Goal: Entertainment & Leisure: Consume media (video, audio)

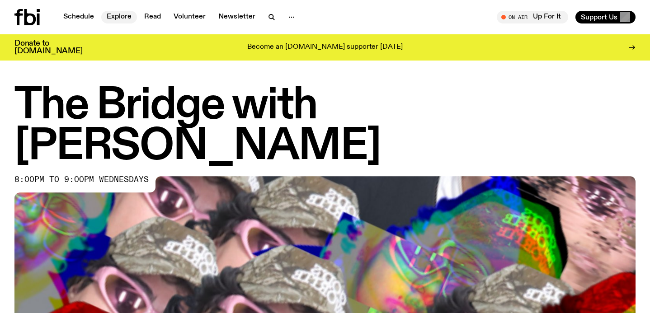
click at [103, 16] on link "Explore" at bounding box center [119, 17] width 36 height 13
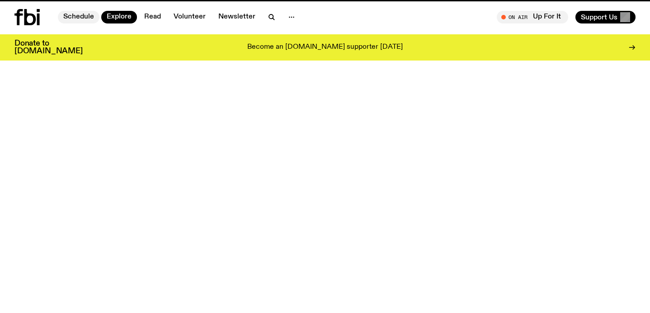
click at [78, 19] on link "Schedule" at bounding box center [79, 17] width 42 height 13
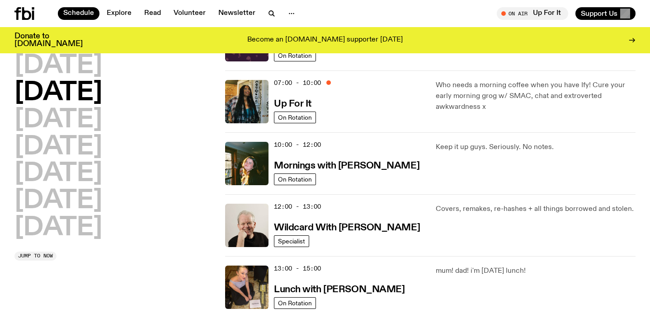
scroll to position [77, 0]
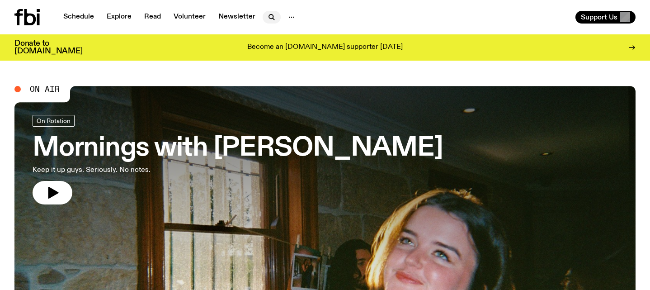
click at [268, 19] on icon "button" at bounding box center [271, 17] width 11 height 11
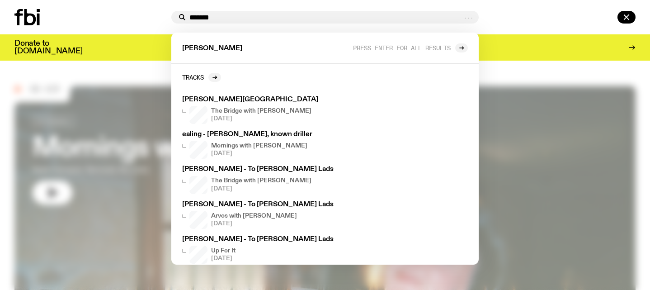
type input "*******"
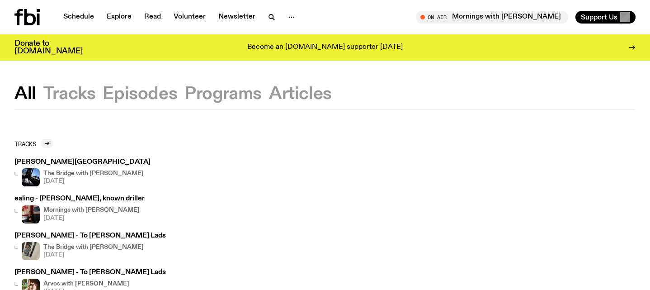
click at [80, 160] on h3 "[PERSON_NAME][GEOGRAPHIC_DATA]" at bounding box center [82, 162] width 136 height 7
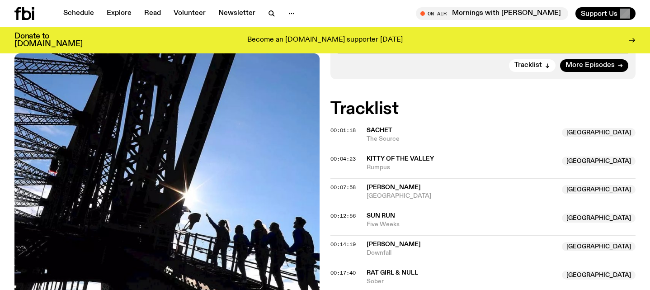
scroll to position [297, 0]
click at [382, 183] on span "[PERSON_NAME]" at bounding box center [393, 186] width 54 height 6
click at [341, 183] on span "00:07:58" at bounding box center [342, 186] width 25 height 7
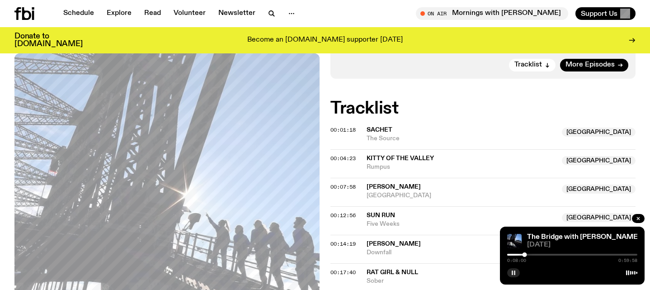
click at [511, 274] on rect "button" at bounding box center [511, 272] width 1 height 5
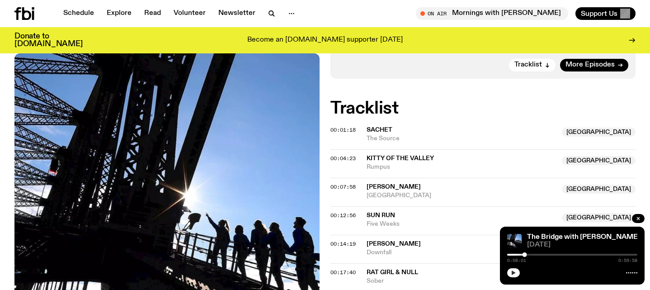
click at [516, 273] on icon "button" at bounding box center [513, 272] width 5 height 5
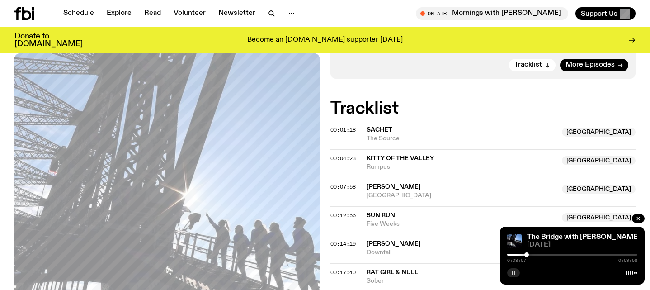
click at [526, 255] on div at bounding box center [526, 254] width 5 height 5
click at [529, 255] on div at bounding box center [528, 254] width 5 height 5
click at [531, 255] on div at bounding box center [530, 254] width 5 height 5
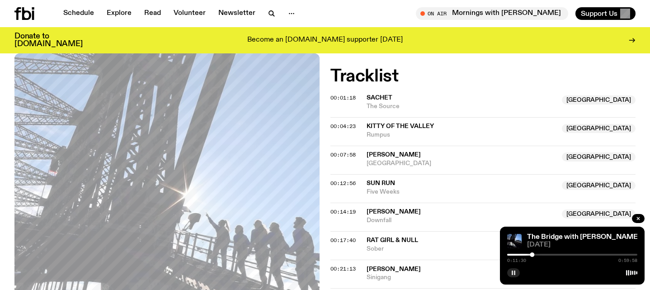
scroll to position [332, 0]
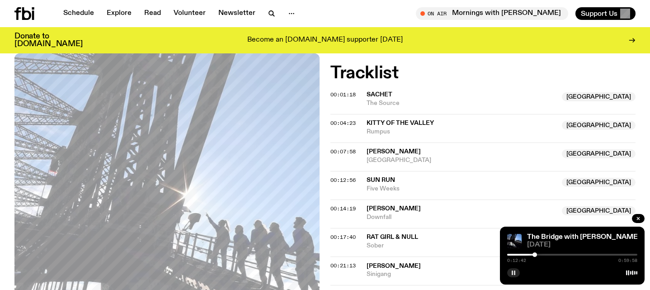
click at [535, 254] on div at bounding box center [534, 254] width 5 height 5
click at [535, 254] on div at bounding box center [535, 254] width 5 height 5
click at [536, 254] on div at bounding box center [536, 254] width 5 height 5
click at [538, 254] on div at bounding box center [537, 254] width 5 height 5
click at [540, 254] on div at bounding box center [540, 254] width 5 height 5
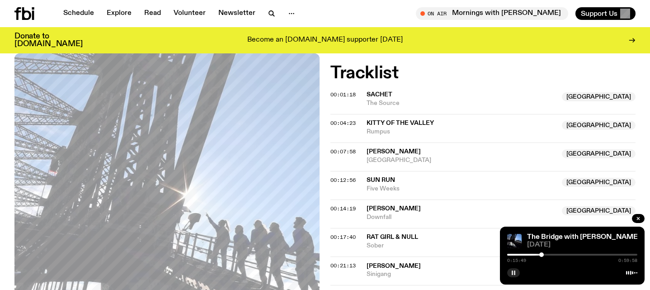
click at [542, 254] on div at bounding box center [541, 254] width 5 height 5
click at [331, 119] on span "00:04:23" at bounding box center [342, 122] width 25 height 7
drag, startPoint x: 516, startPoint y: 256, endPoint x: 488, endPoint y: 263, distance: 28.9
click at [508, 254] on div at bounding box center [508, 254] width 5 height 5
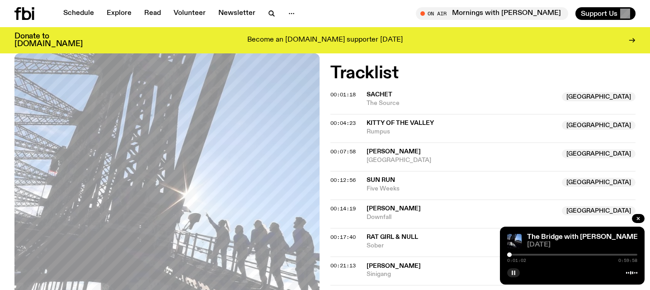
click at [509, 255] on div at bounding box center [509, 254] width 5 height 5
click at [511, 256] on div at bounding box center [511, 254] width 5 height 5
click at [512, 256] on div at bounding box center [512, 254] width 5 height 5
click at [514, 256] on div at bounding box center [513, 254] width 5 height 5
click at [515, 256] on div at bounding box center [515, 254] width 5 height 5
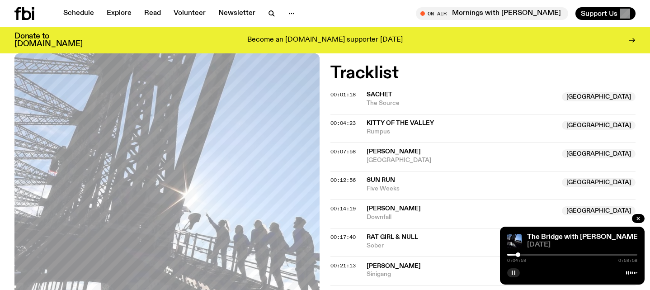
click at [518, 255] on div at bounding box center [518, 254] width 5 height 5
click at [520, 255] on div at bounding box center [520, 254] width 5 height 5
click at [522, 254] on div at bounding box center [522, 254] width 5 height 5
click at [522, 255] on div at bounding box center [522, 254] width 5 height 5
click at [528, 255] on div at bounding box center [528, 254] width 5 height 5
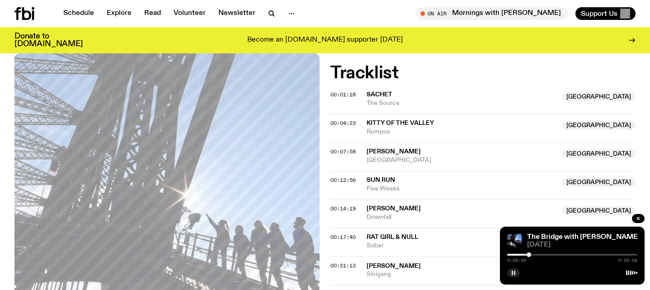
click at [529, 255] on div at bounding box center [528, 254] width 5 height 5
click at [530, 255] on div at bounding box center [530, 254] width 5 height 5
click at [533, 255] on div at bounding box center [532, 254] width 5 height 5
click at [534, 255] on div at bounding box center [533, 254] width 5 height 5
click at [535, 255] on div at bounding box center [534, 254] width 5 height 5
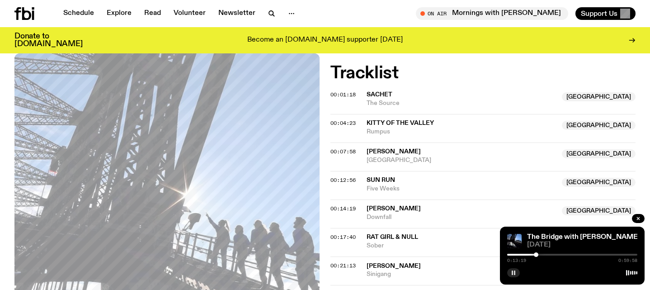
click at [536, 255] on div at bounding box center [536, 254] width 5 height 5
click at [538, 256] on div at bounding box center [538, 254] width 5 height 5
click at [540, 256] on div at bounding box center [540, 254] width 5 height 5
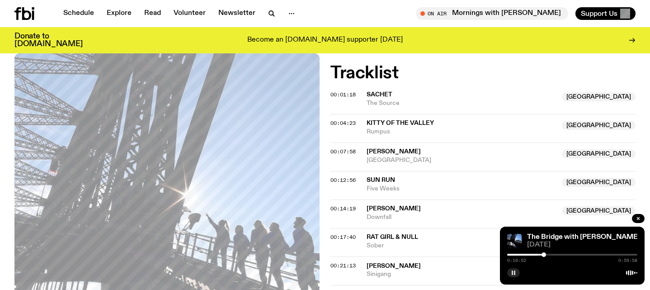
click at [544, 255] on div at bounding box center [543, 254] width 5 height 5
click at [543, 255] on div at bounding box center [543, 254] width 5 height 5
click at [541, 255] on div at bounding box center [541, 254] width 5 height 5
click at [509, 274] on button "button" at bounding box center [513, 272] width 13 height 9
